Goal: Navigation & Orientation: Understand site structure

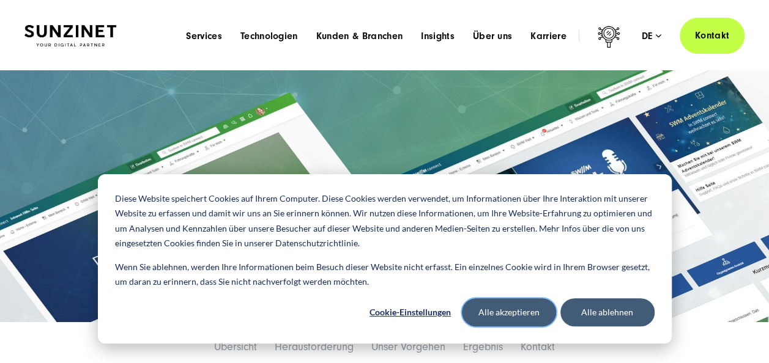
click at [510, 317] on button "Alle akzeptieren" at bounding box center [509, 312] width 94 height 28
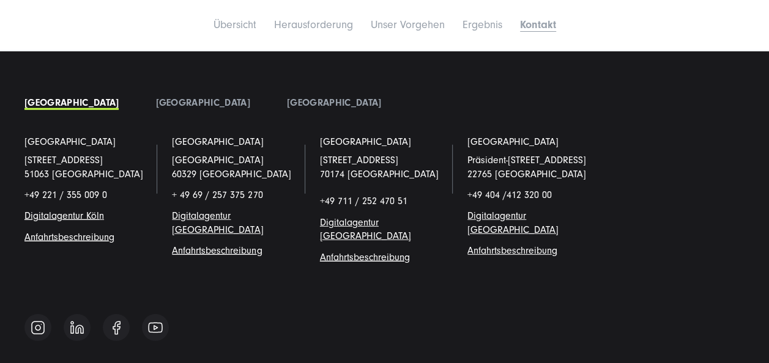
scroll to position [3978, 0]
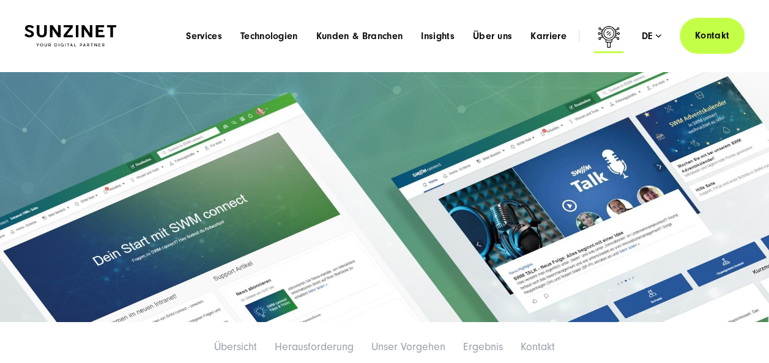
click at [609, 40] on icon at bounding box center [608, 38] width 29 height 29
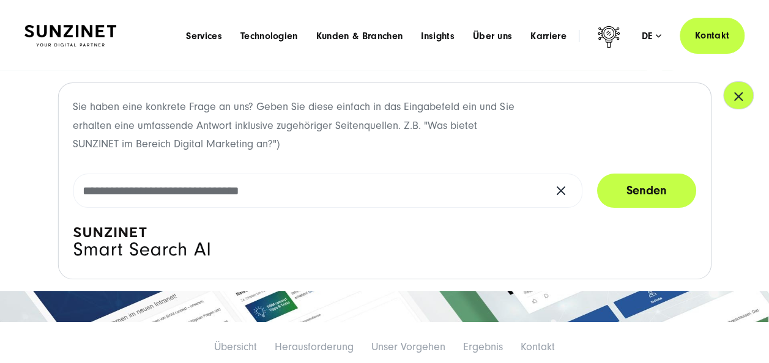
click at [729, 95] on button "button" at bounding box center [738, 95] width 31 height 28
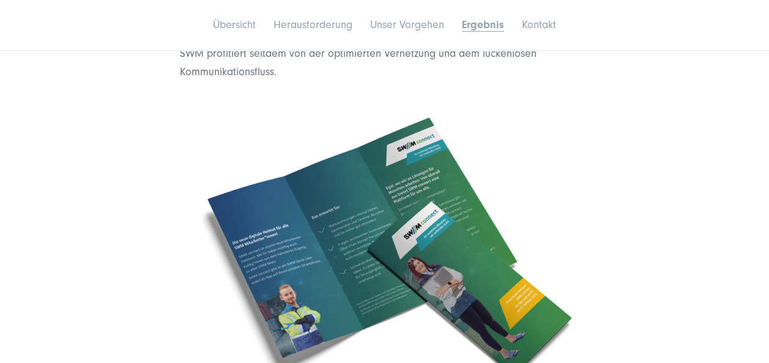
scroll to position [2161, 0]
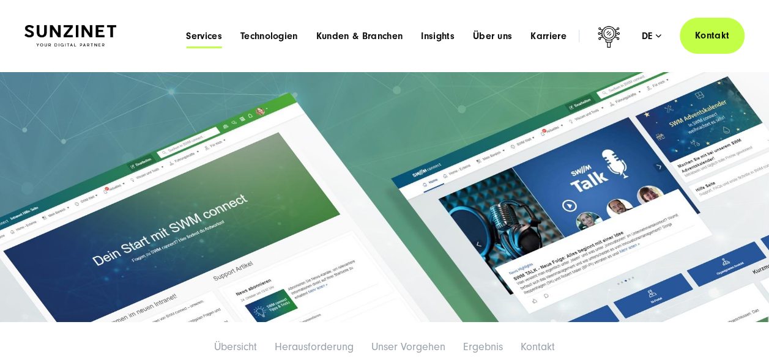
click at [205, 35] on span "Services" at bounding box center [204, 36] width 36 height 12
